Goal: Transaction & Acquisition: Book appointment/travel/reservation

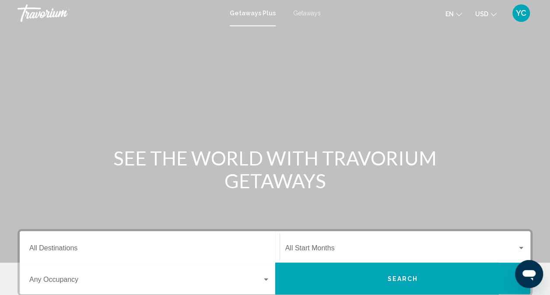
click at [302, 16] on span "Getaways" at bounding box center [307, 13] width 28 height 7
click at [66, 248] on input "Destination All Destinations" at bounding box center [149, 250] width 241 height 8
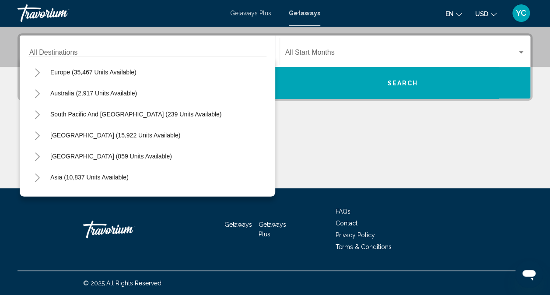
scroll to position [100, 0]
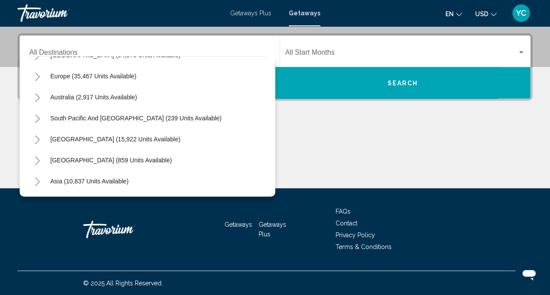
click at [38, 74] on icon "Toggle Europe (35,467 units available)" at bounding box center [37, 76] width 5 height 9
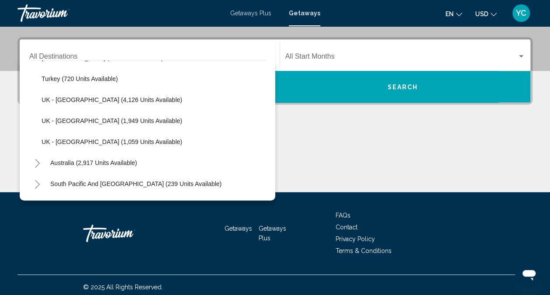
scroll to position [564, 0]
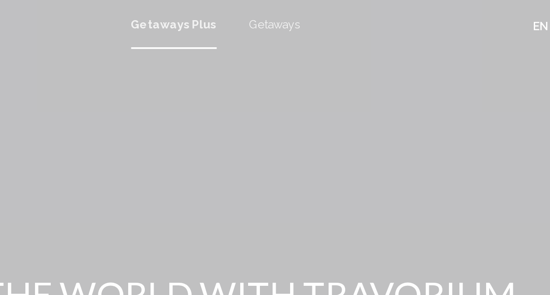
click at [308, 15] on span "Getaways" at bounding box center [307, 13] width 28 height 7
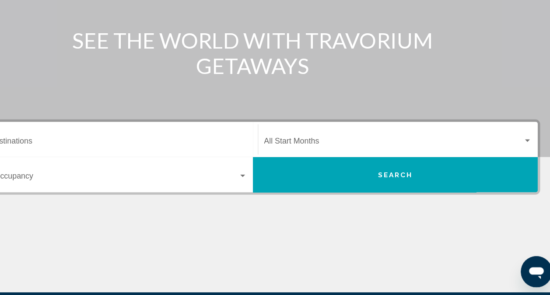
scroll to position [97, 0]
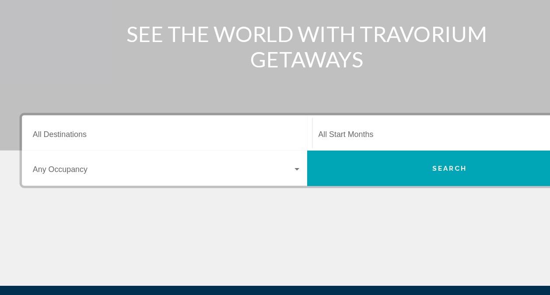
click at [70, 149] on input "Destination All Destinations" at bounding box center [149, 153] width 241 height 8
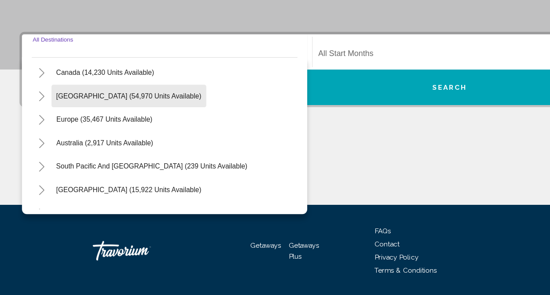
scroll to position [66, 0]
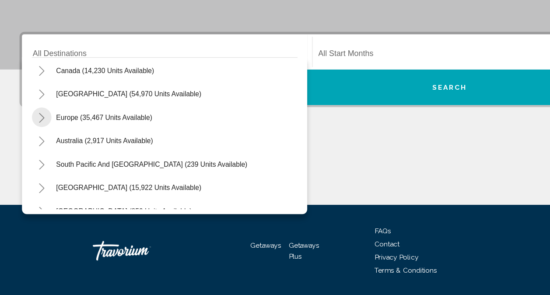
click at [35, 134] on icon "Toggle Europe (35,467 units available)" at bounding box center [37, 136] width 7 height 9
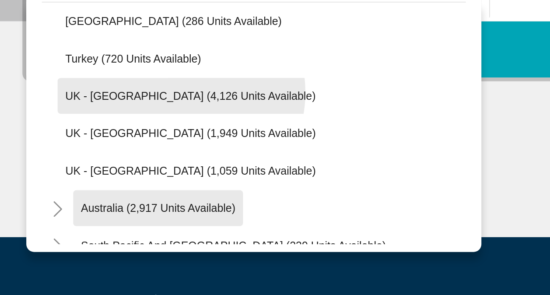
scroll to position [169, 0]
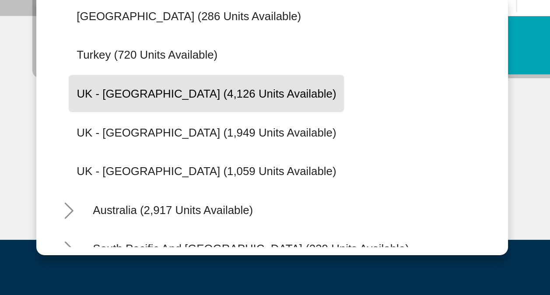
click at [72, 136] on span "UK - [GEOGRAPHIC_DATA] (4,126 units available)" at bounding box center [112, 135] width 140 height 7
type input "**********"
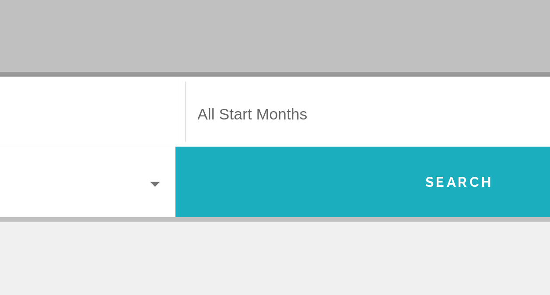
scroll to position [166, 0]
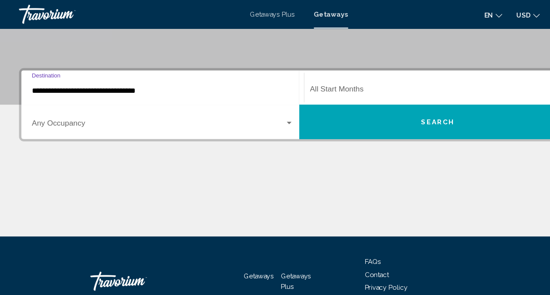
click at [263, 115] on div "Search widget" at bounding box center [266, 113] width 8 height 7
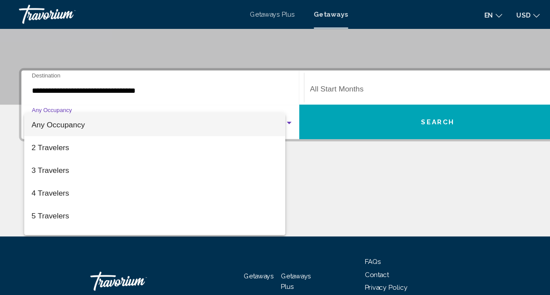
scroll to position [177, 0]
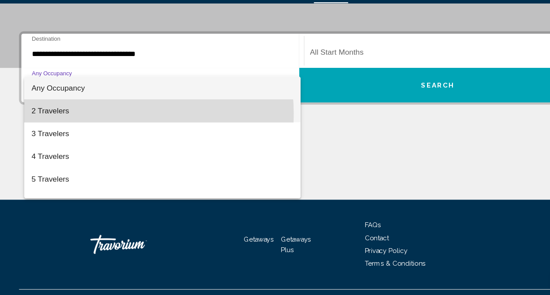
click at [79, 128] on span "2 Travelers" at bounding box center [149, 125] width 241 height 21
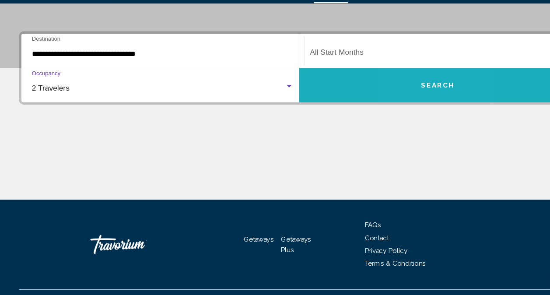
click at [388, 106] on button "Search" at bounding box center [402, 101] width 255 height 31
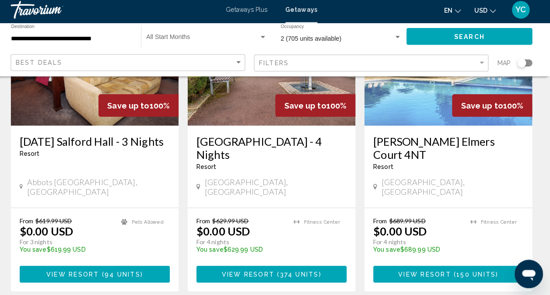
scroll to position [464, 0]
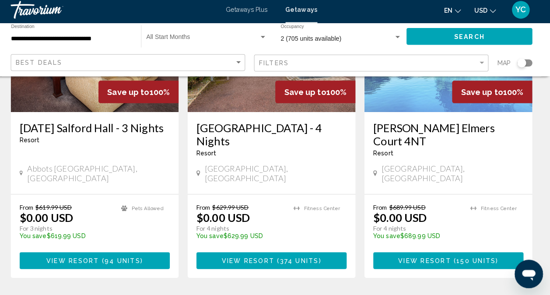
click at [272, 258] on span "View Resort" at bounding box center [252, 261] width 52 height 7
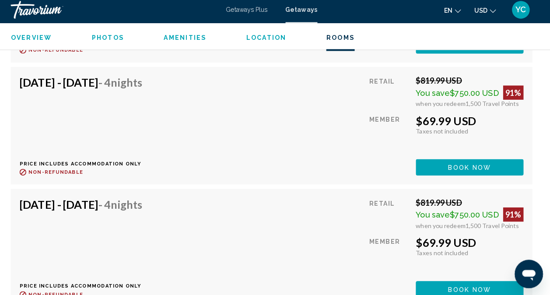
scroll to position [2091, 0]
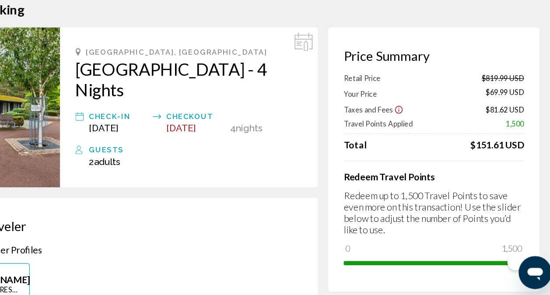
scroll to position [7, 0]
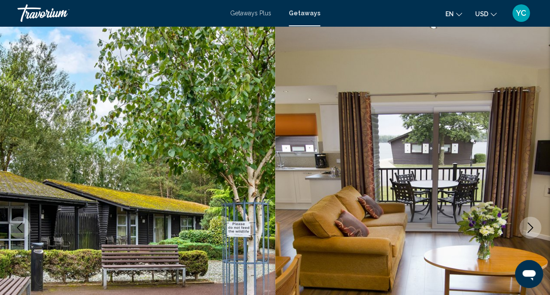
scroll to position [85, 0]
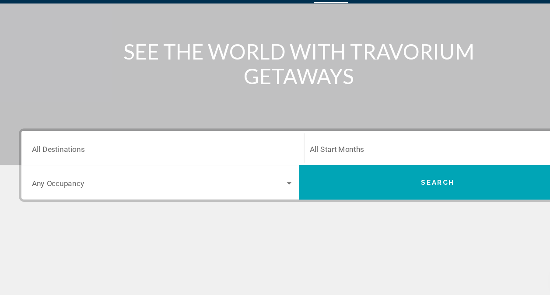
scroll to position [88, 0]
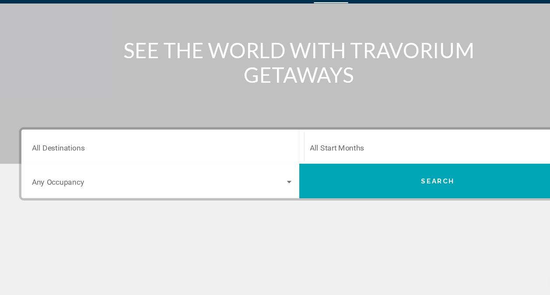
click at [116, 159] on input "Destination All Destinations" at bounding box center [149, 161] width 241 height 8
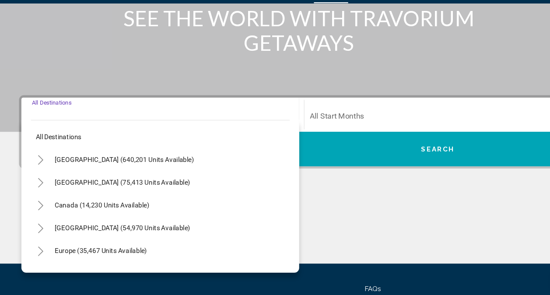
scroll to position [177, 0]
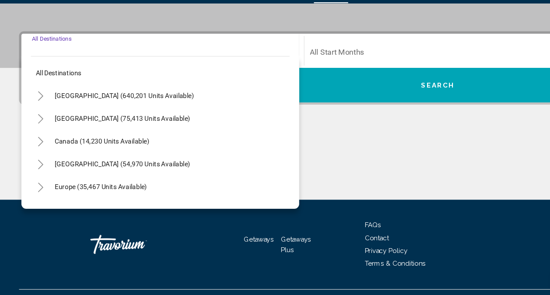
click at [35, 194] on icon "Toggle Europe (35,467 units available)" at bounding box center [37, 195] width 7 height 9
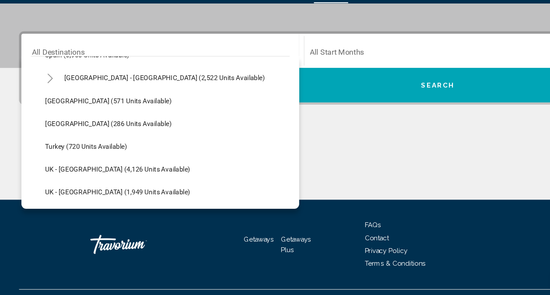
scroll to position [525, 0]
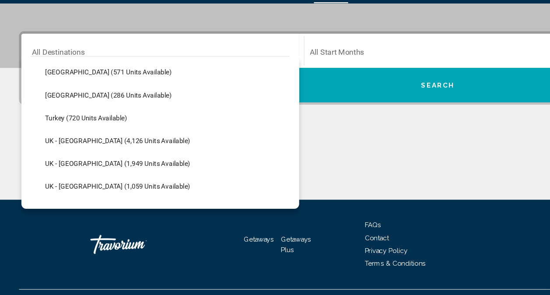
click at [336, 174] on div "Main content" at bounding box center [274, 174] width 515 height 66
